Goal: Transaction & Acquisition: Purchase product/service

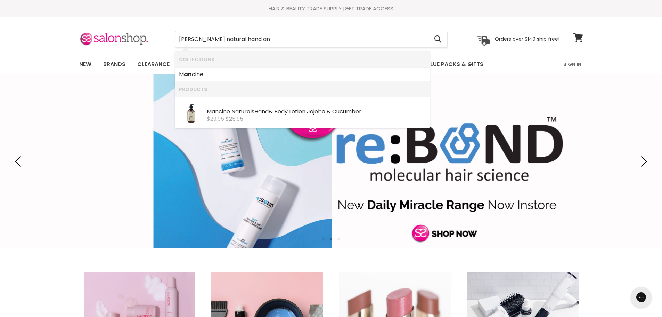
type input "[PERSON_NAME] natural hand and"
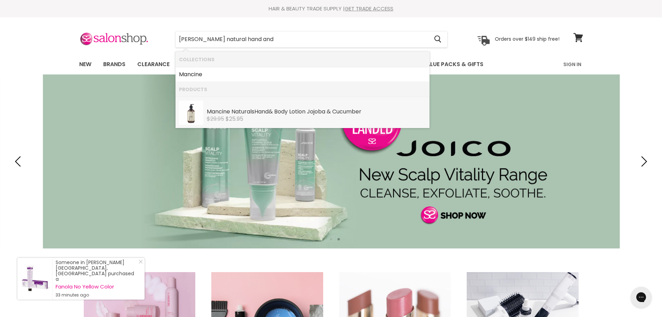
click at [280, 113] on div "[PERSON_NAME] Natural s H and & Body Lotion Jojoba & Cucumber" at bounding box center [316, 111] width 219 height 7
